Goal: Information Seeking & Learning: Learn about a topic

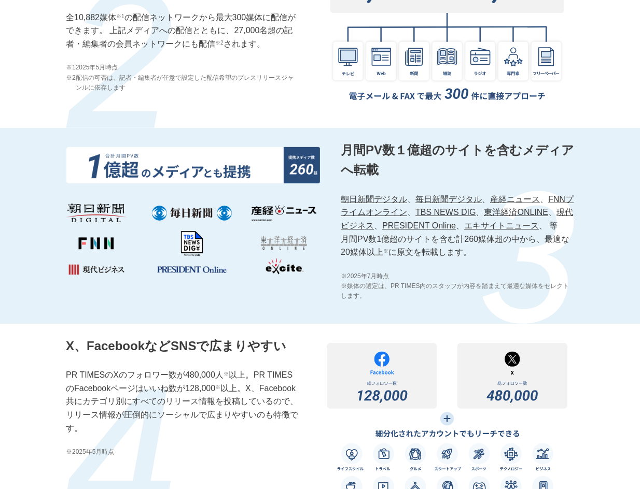
scroll to position [1192, 0]
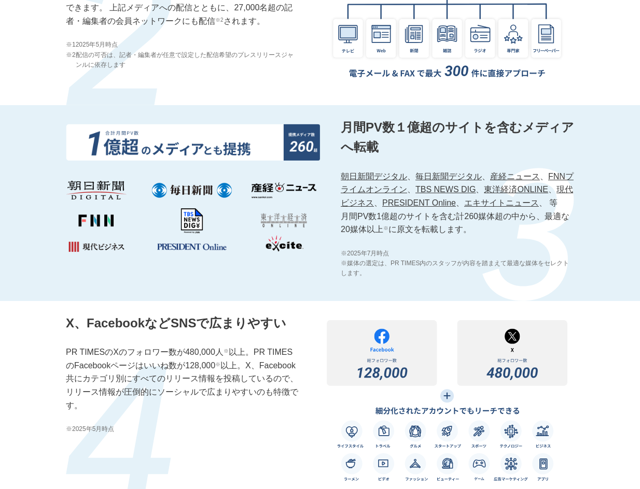
click at [458, 234] on p "朝日新聞デジタル 、 毎日新聞デジタル 、 産経ニュース 、 FNNプライムオンライン 、 TBS NEWS DIG 、 東洋経済ONLINE 、 現代ビジネ…" at bounding box center [457, 203] width 233 height 66
drag, startPoint x: 463, startPoint y: 230, endPoint x: 501, endPoint y: 232, distance: 38.4
click at [501, 232] on p "朝日新聞デジタル 、 毎日新聞デジタル 、 産経ニュース 、 FNNプライムオンライン 、 TBS NEWS DIG 、 東洋経済ONLINE 、 現代ビジネ…" at bounding box center [457, 203] width 233 height 66
click at [520, 259] on span "※2025年7月時点" at bounding box center [457, 254] width 233 height 10
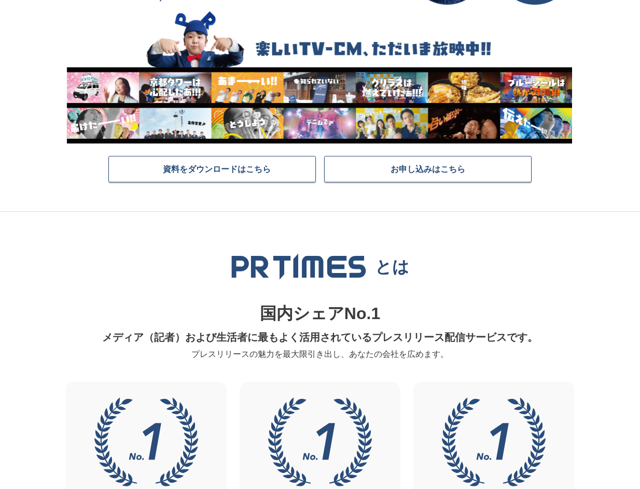
scroll to position [0, 0]
